Goal: Task Accomplishment & Management: Complete application form

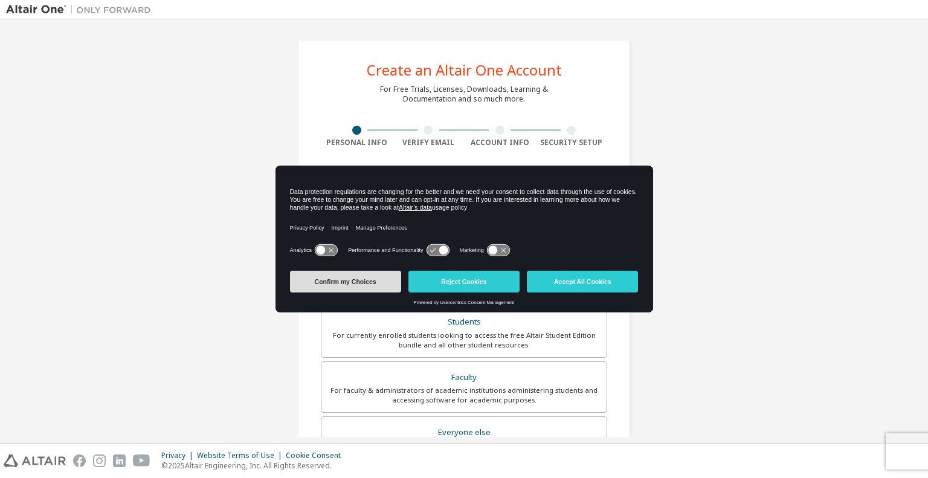
click at [376, 280] on button "Confirm my Choices" at bounding box center [345, 282] width 111 height 22
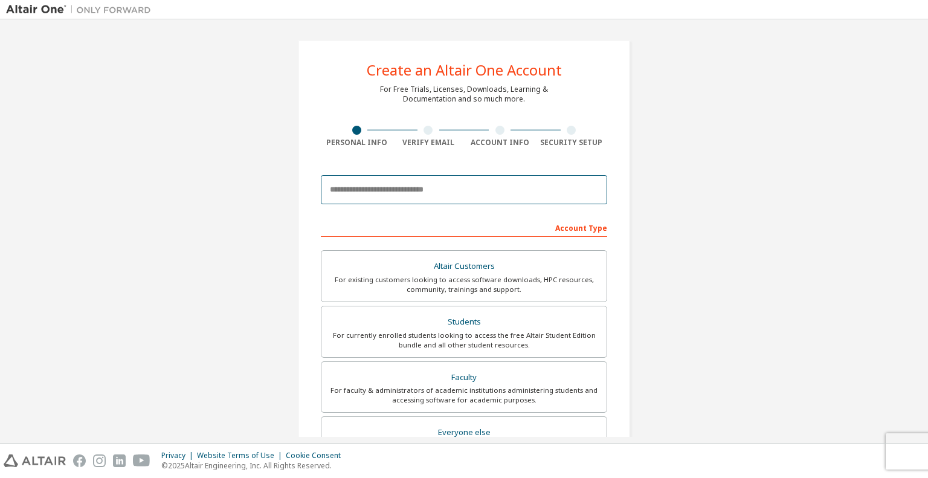
click at [450, 195] on input "email" at bounding box center [464, 189] width 286 height 29
type input "**********"
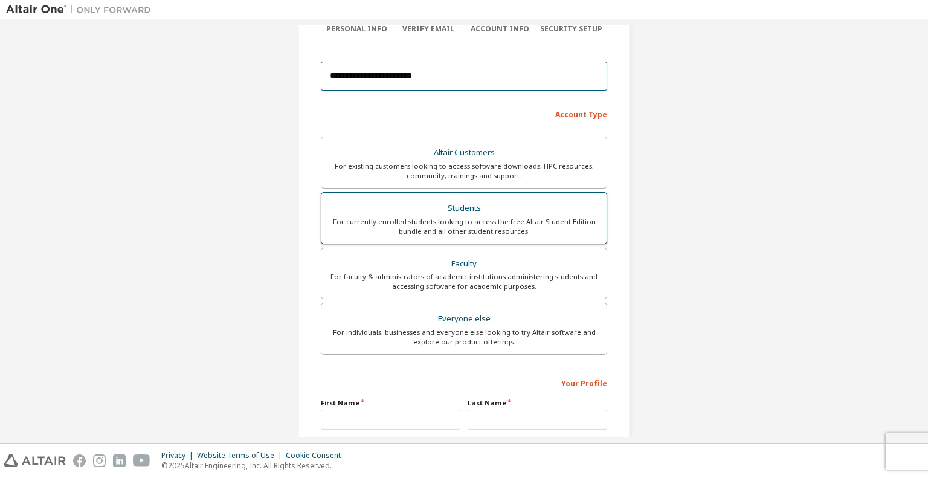
scroll to position [167, 0]
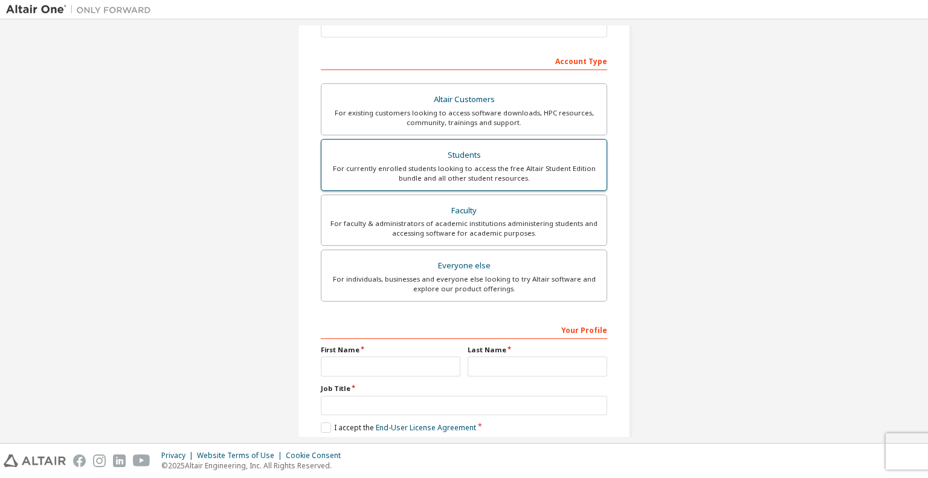
click at [472, 164] on div "For currently enrolled students looking to access the free Altair Student Editi…" at bounding box center [464, 173] width 271 height 19
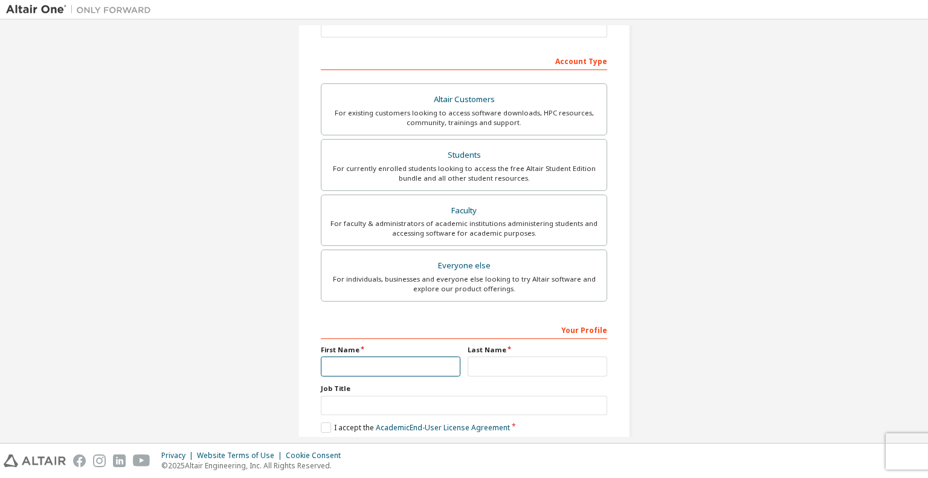
click at [392, 369] on input "text" at bounding box center [391, 367] width 140 height 20
type input "******"
type input "****"
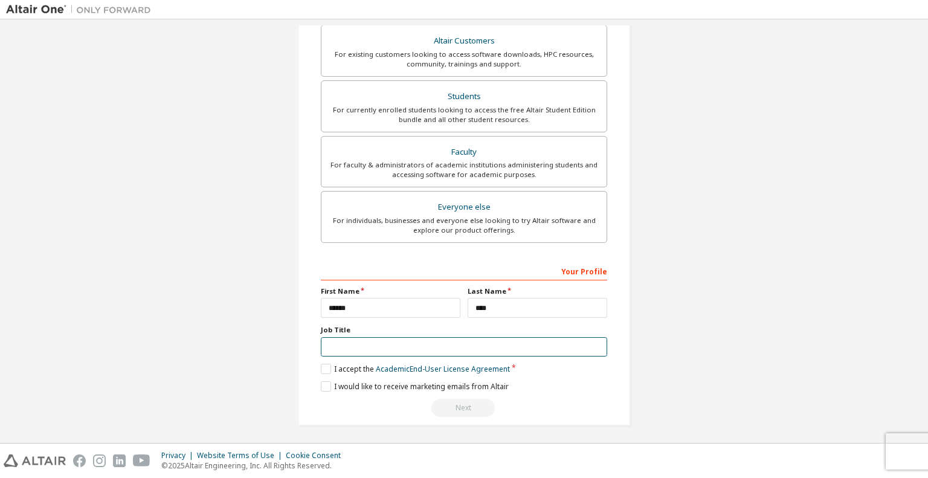
click at [373, 344] on input "text" at bounding box center [464, 347] width 286 height 20
click at [326, 365] on label "I accept the Academic End-User License Agreement" at bounding box center [415, 369] width 189 height 10
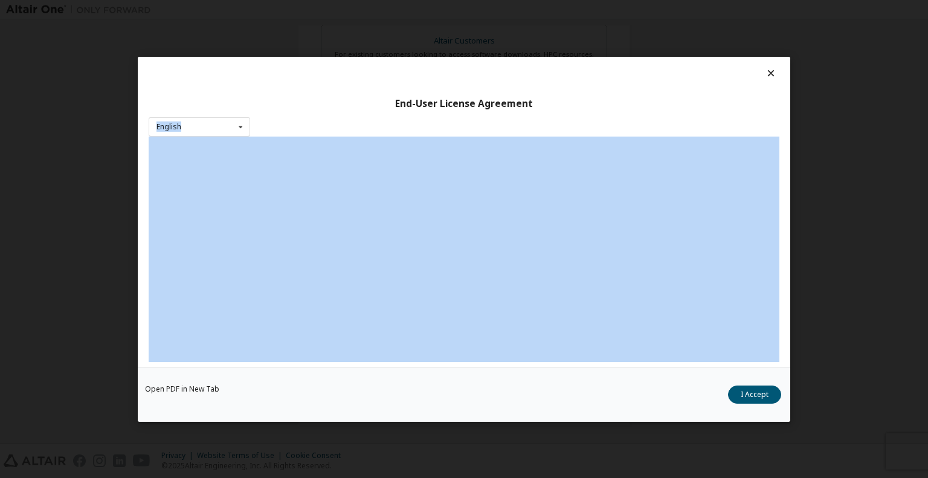
click at [326, 365] on div "End-User License Agreement English English" at bounding box center [464, 212] width 653 height 310
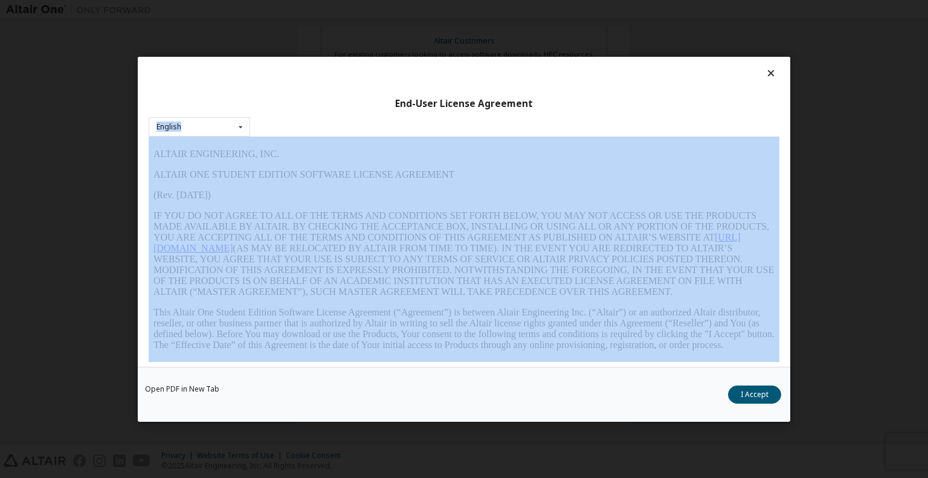
scroll to position [0, 0]
click at [326, 365] on div "End-User License Agreement English English" at bounding box center [464, 212] width 653 height 310
click at [744, 390] on button "I Accept" at bounding box center [754, 394] width 53 height 18
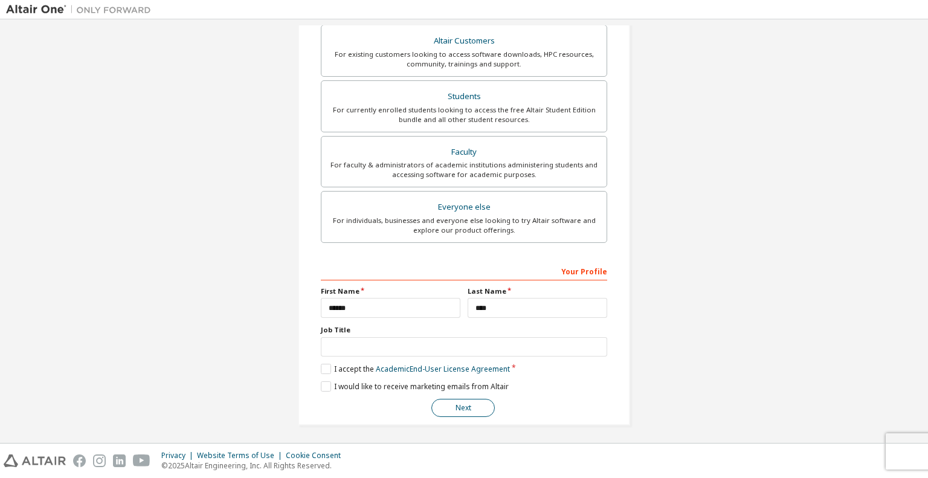
click at [449, 399] on button "Next" at bounding box center [462, 408] width 63 height 18
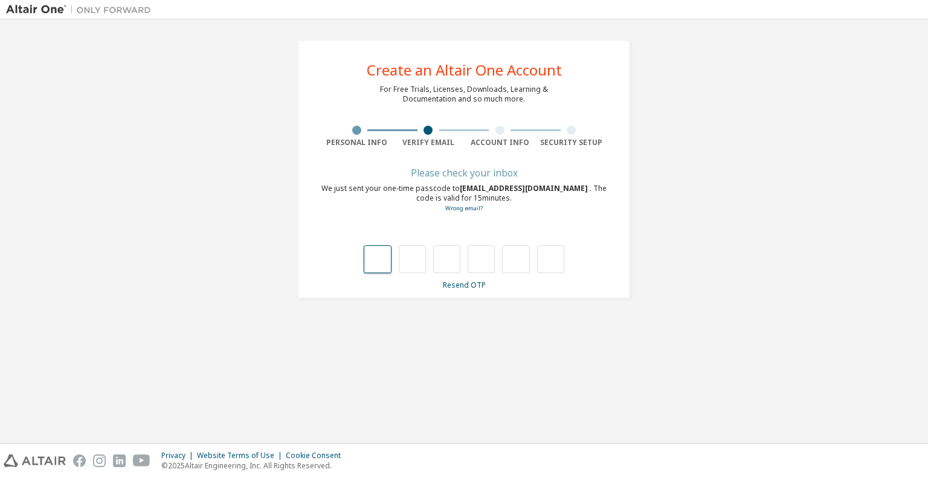
type input "*"
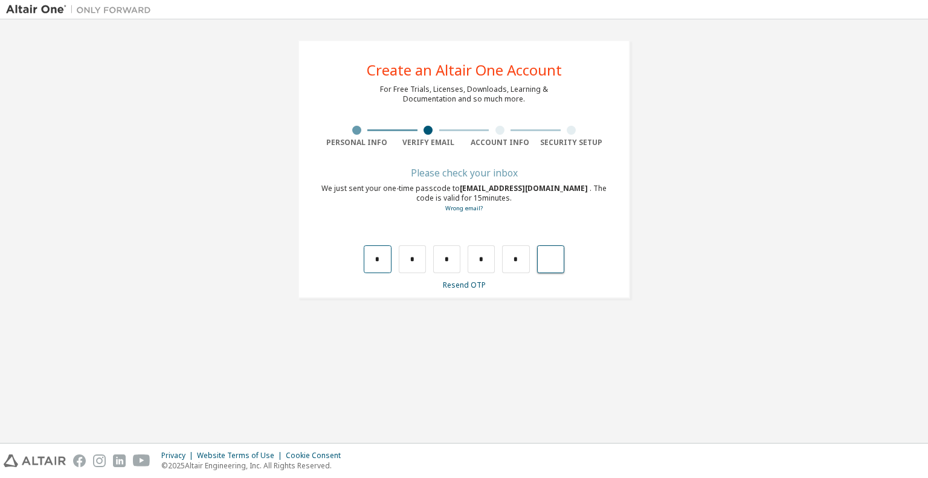
type input "*"
